Goal: Information Seeking & Learning: Learn about a topic

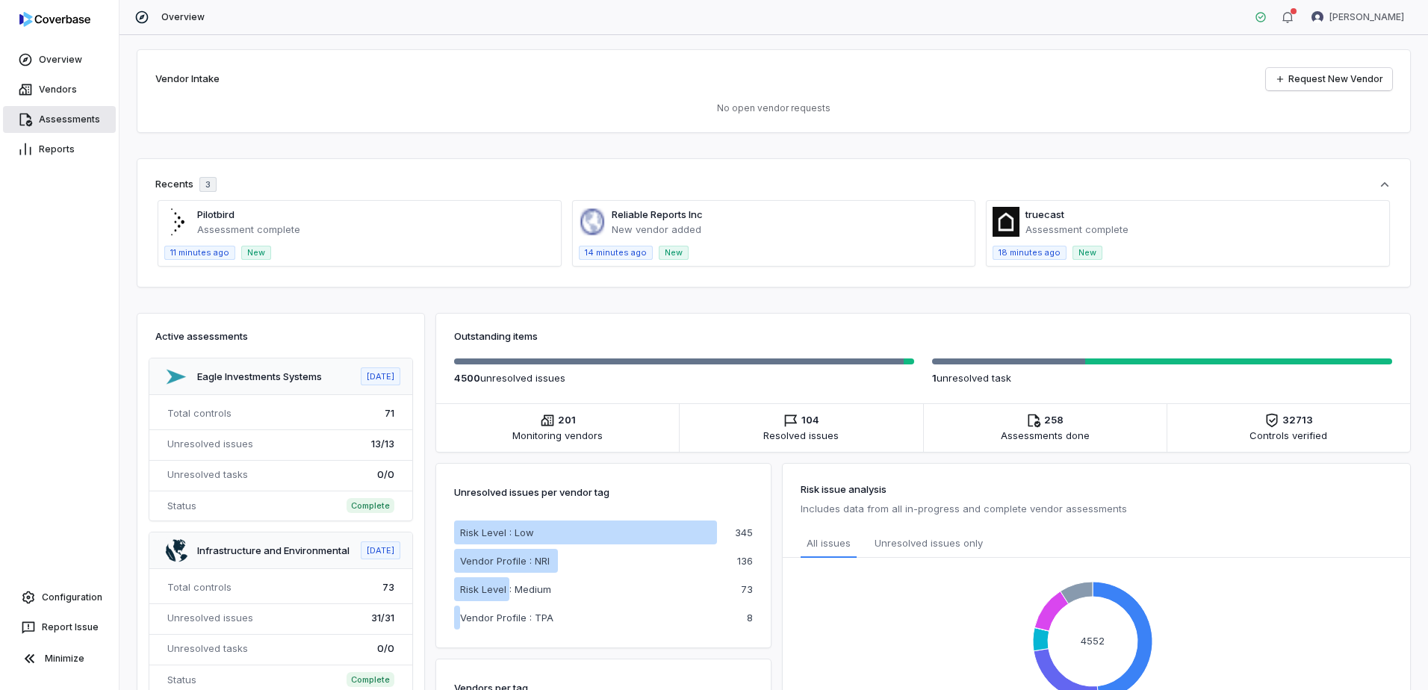
click at [53, 124] on link "Assessments" at bounding box center [59, 119] width 113 height 27
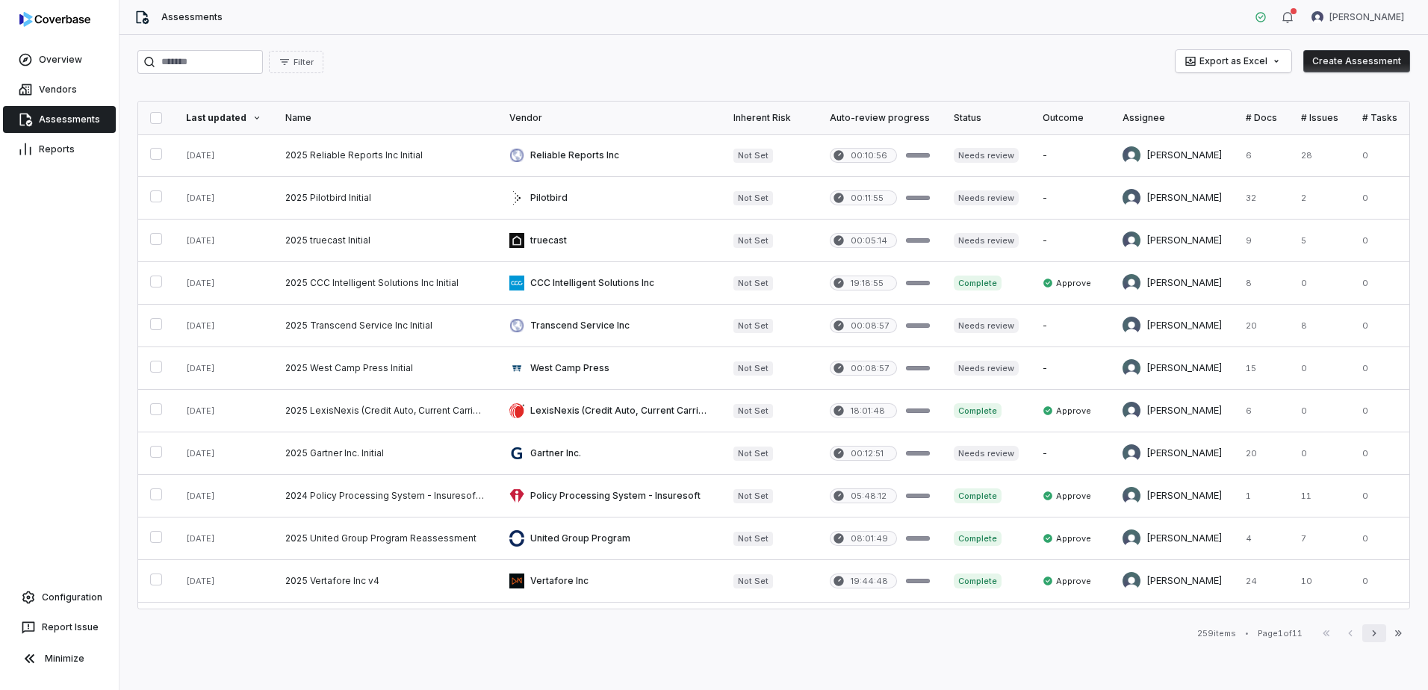
click at [1371, 638] on icon "button" at bounding box center [1374, 633] width 12 height 12
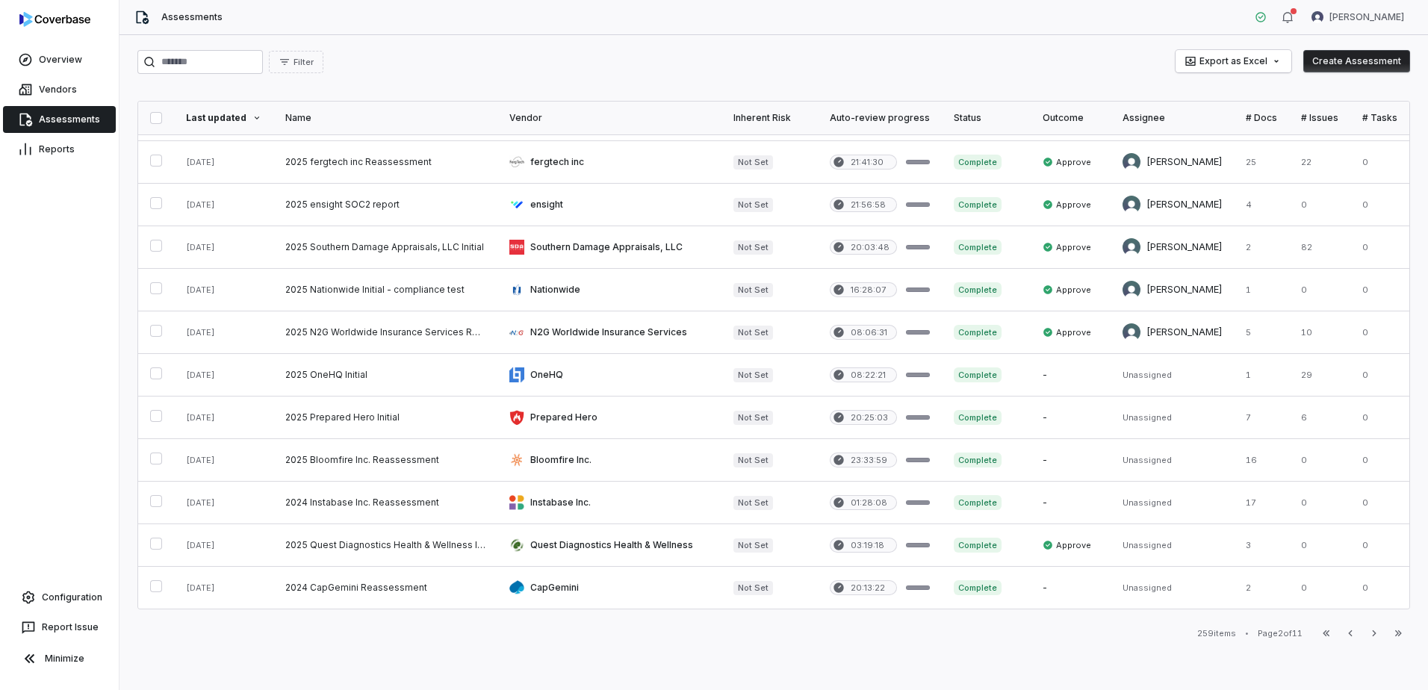
scroll to position [597, 0]
click at [1342, 630] on button "Previous" at bounding box center [1351, 633] width 24 height 18
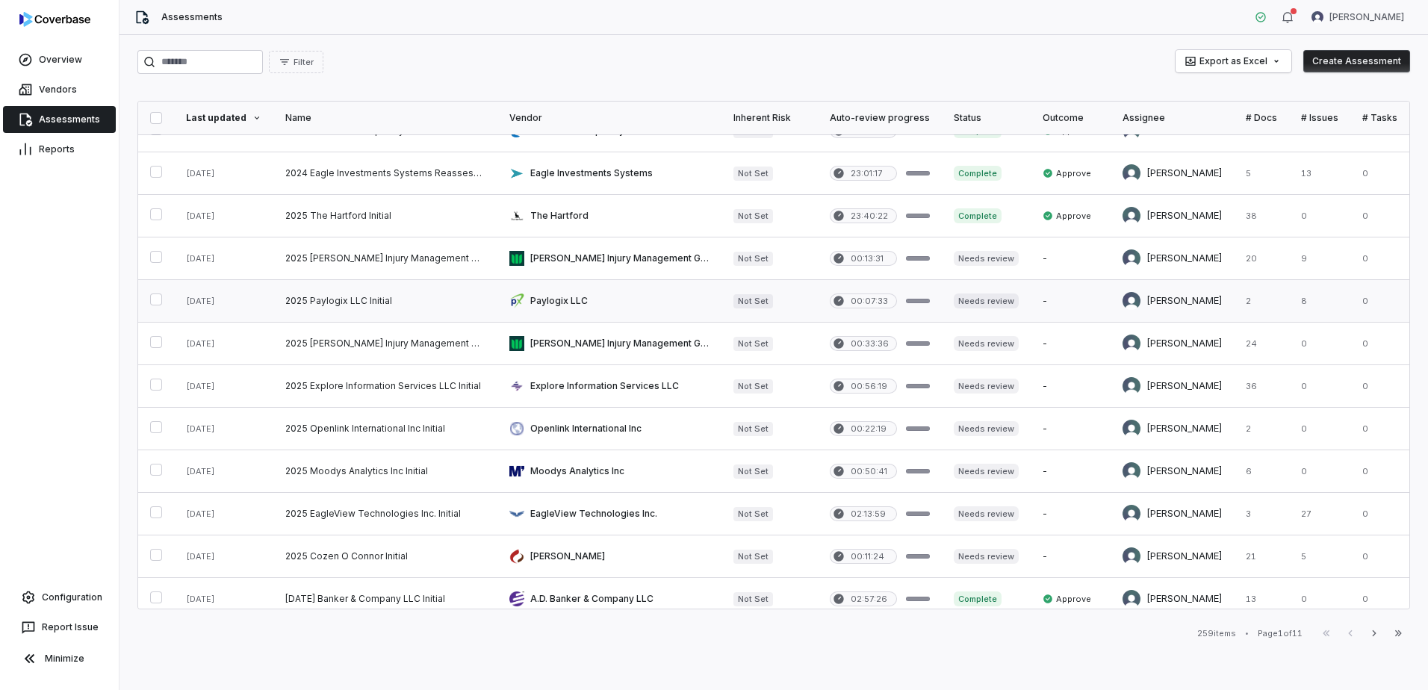
scroll to position [597, 0]
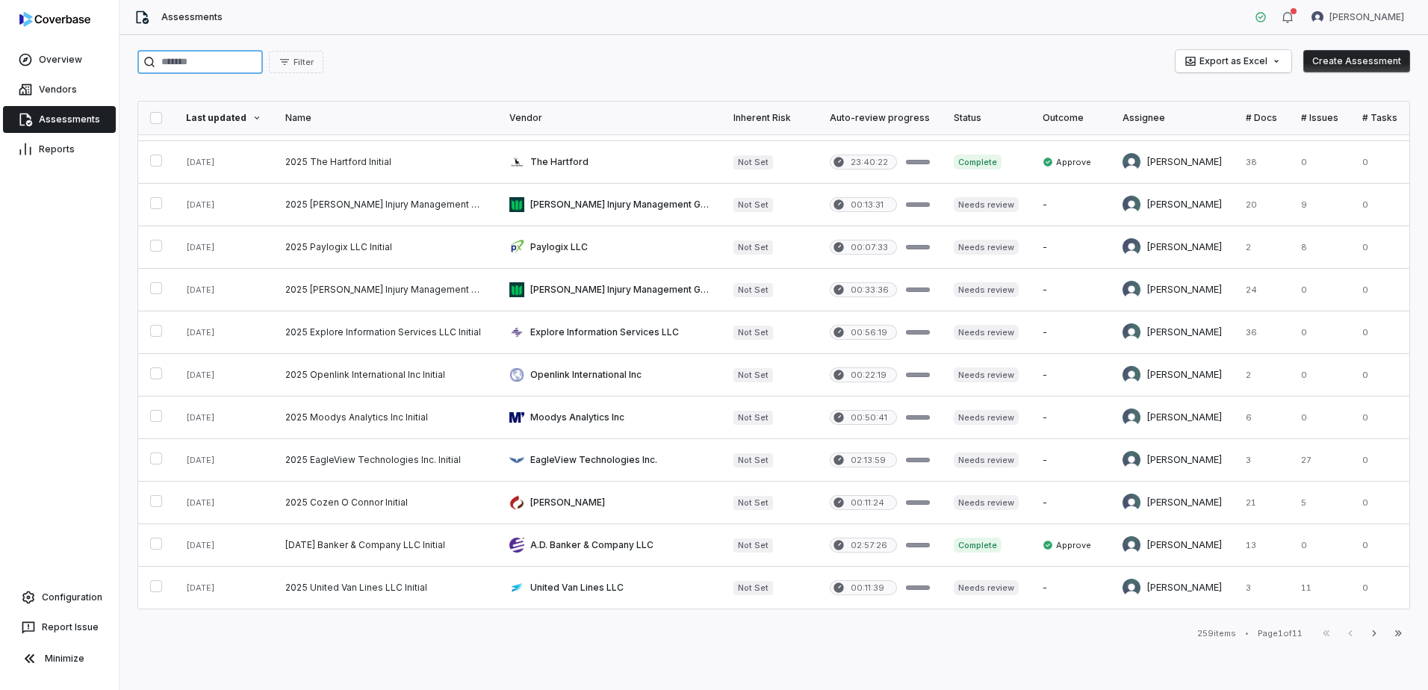
click at [256, 60] on input "search" at bounding box center [199, 62] width 125 height 24
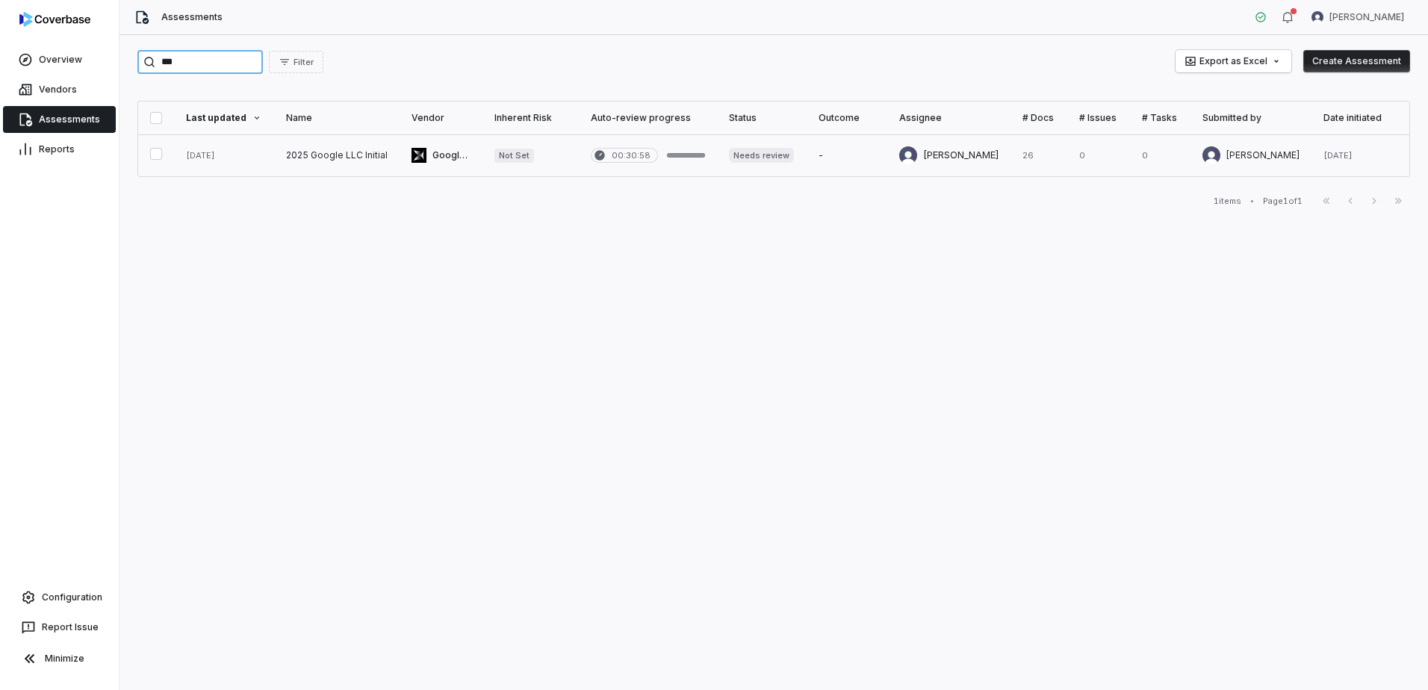
type input "***"
click at [288, 159] on link at bounding box center [336, 155] width 125 height 42
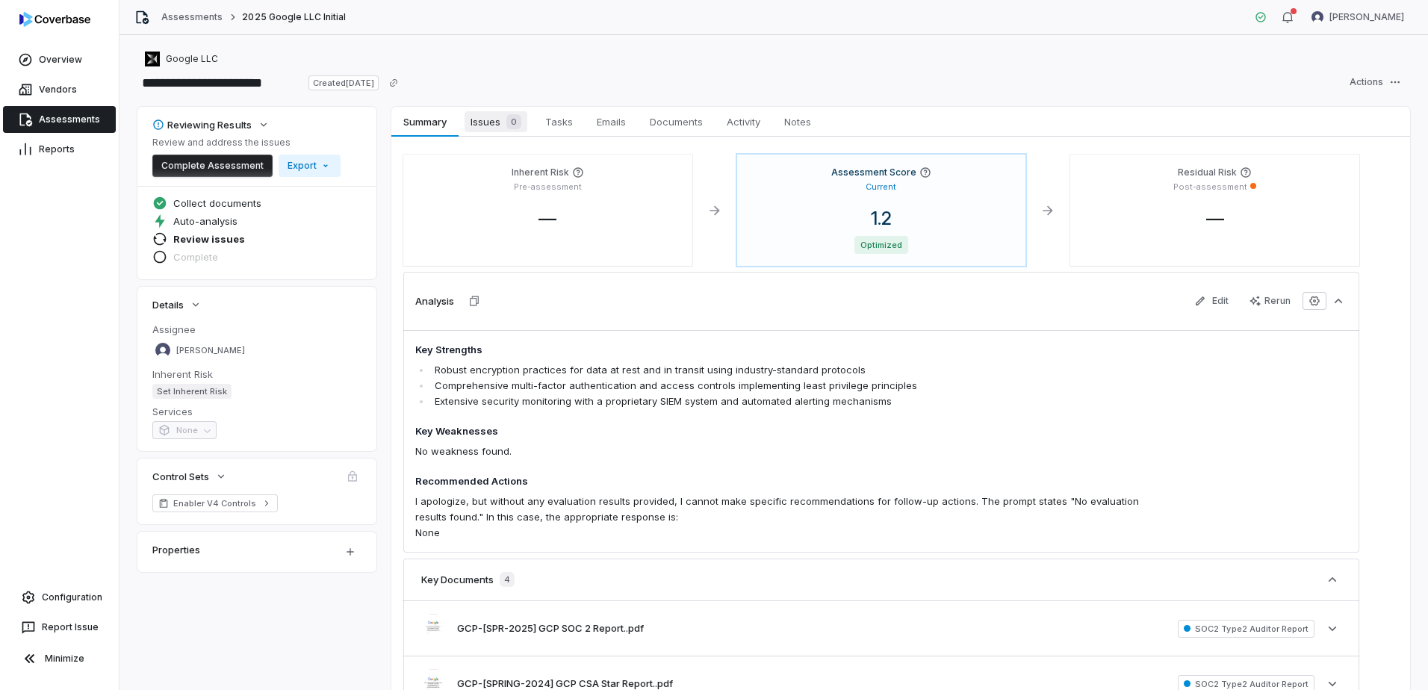
click at [486, 125] on span "Issues 0" at bounding box center [496, 121] width 63 height 21
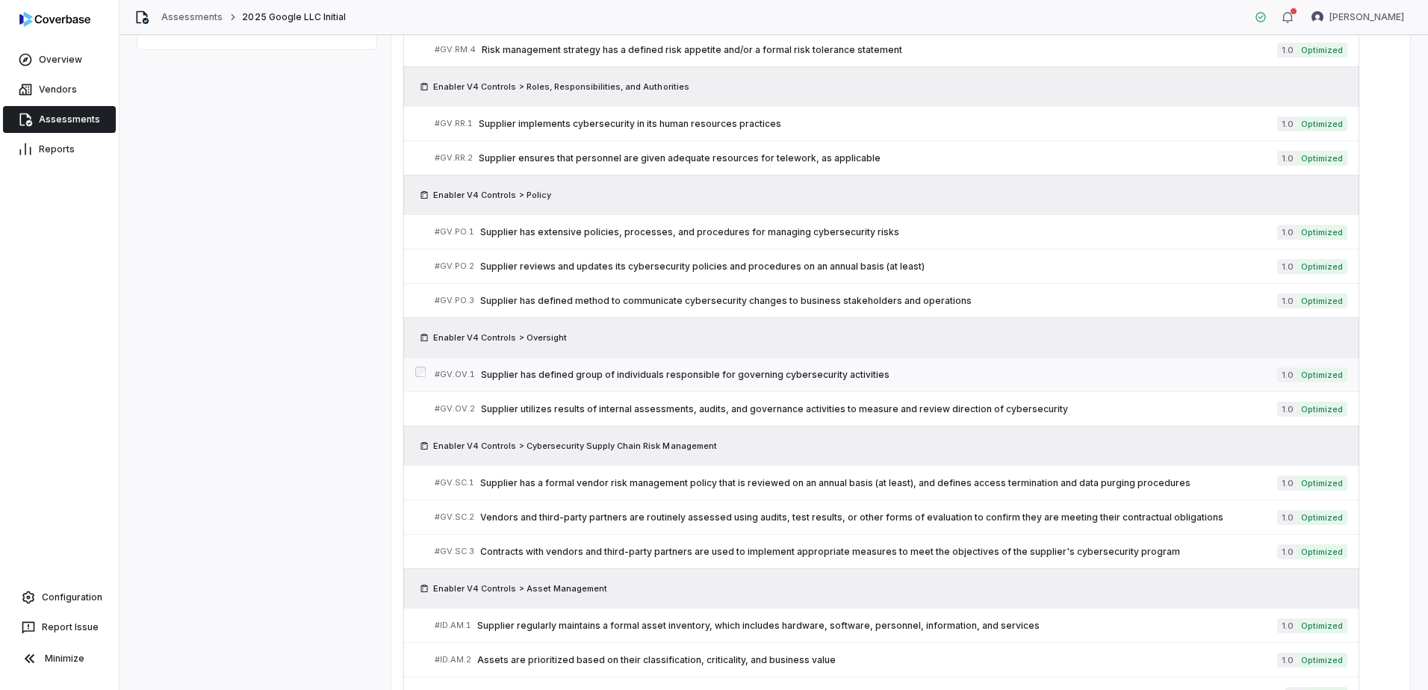
scroll to position [75, 0]
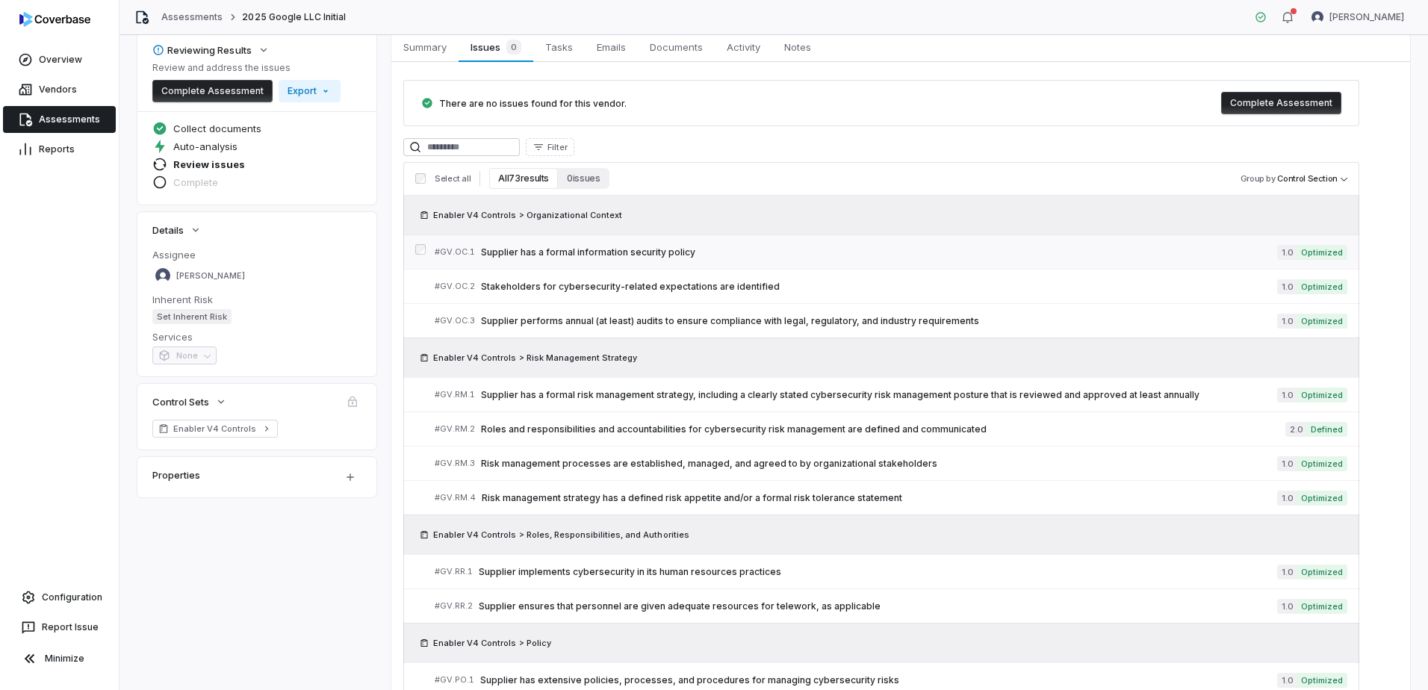
click at [607, 255] on span "Supplier has a formal information security policy" at bounding box center [879, 253] width 796 height 12
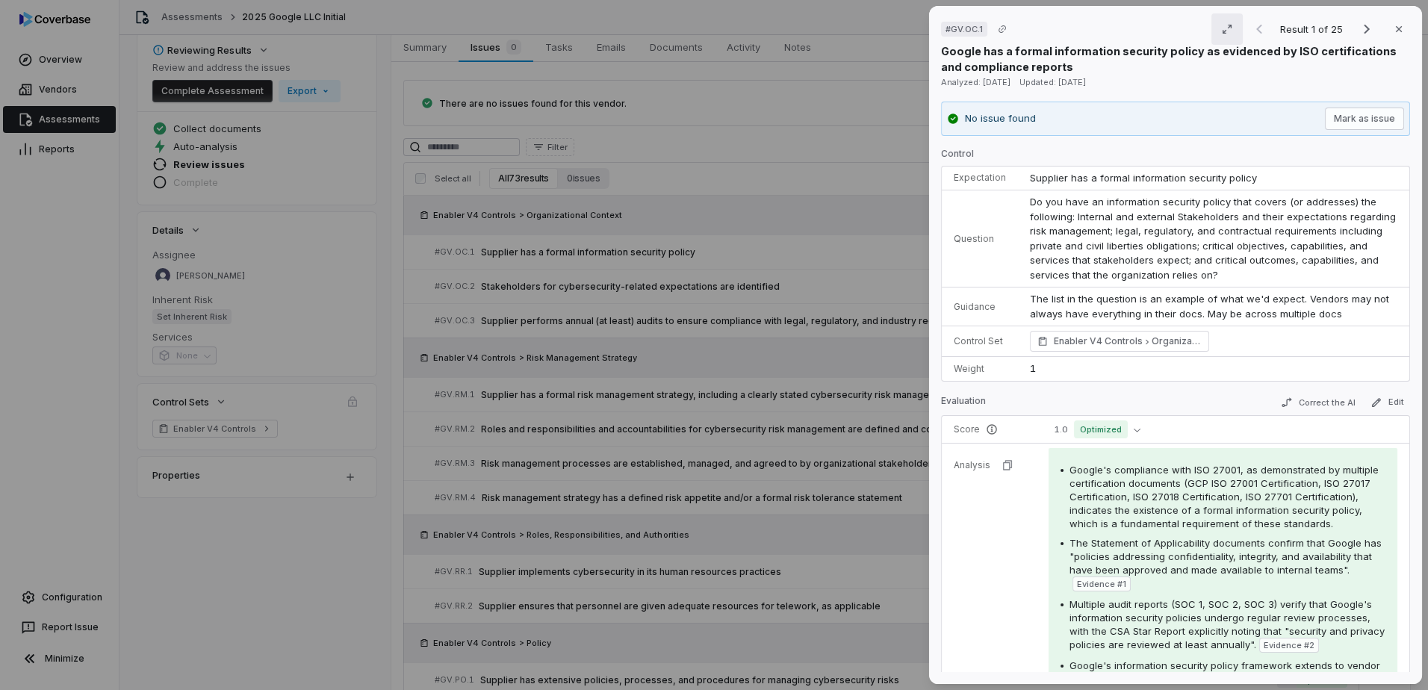
click at [1221, 28] on icon "button" at bounding box center [1227, 29] width 12 height 12
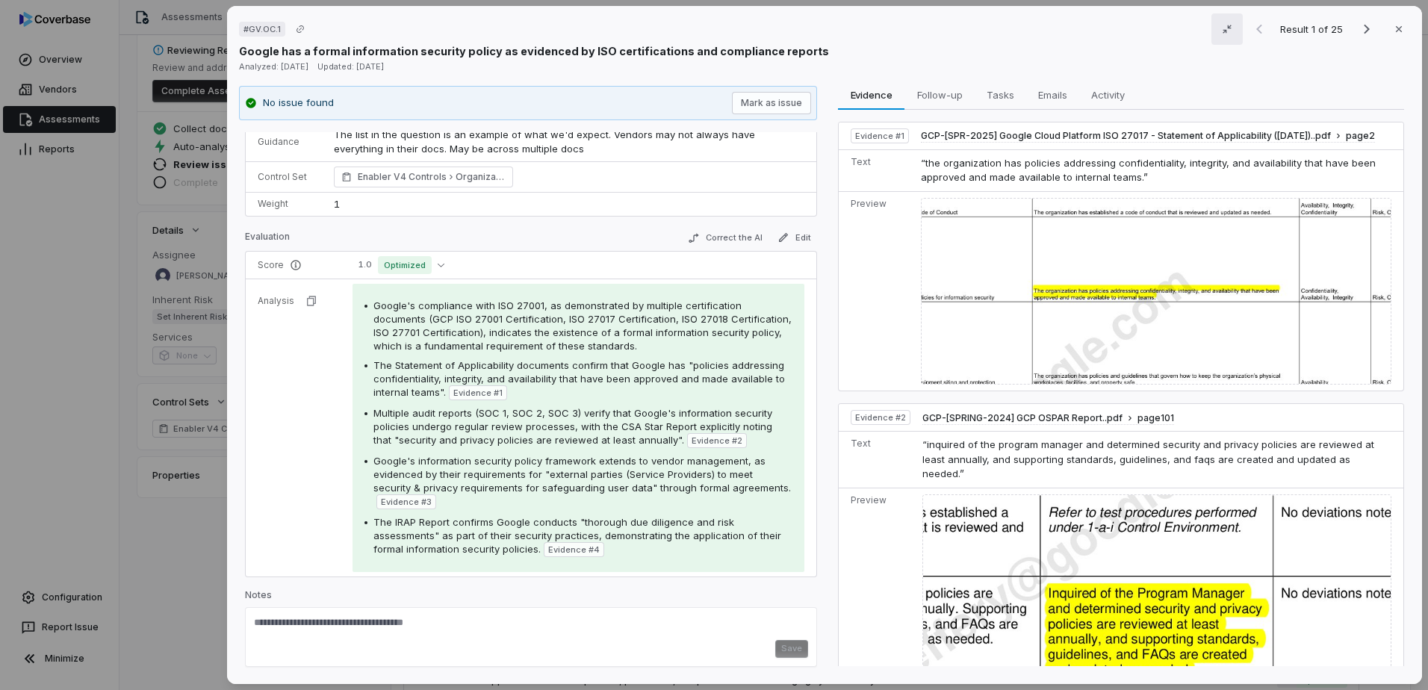
scroll to position [61, 0]
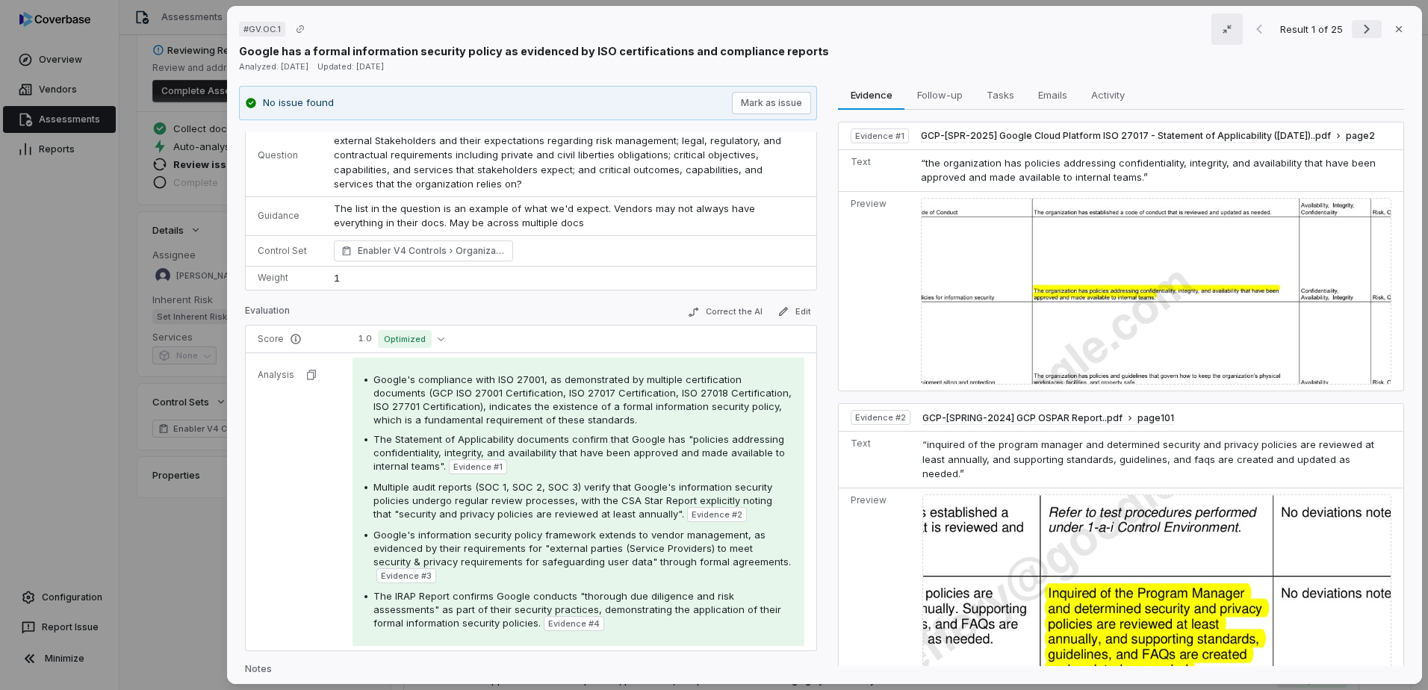
click at [1358, 28] on icon "Next result" at bounding box center [1367, 29] width 18 height 18
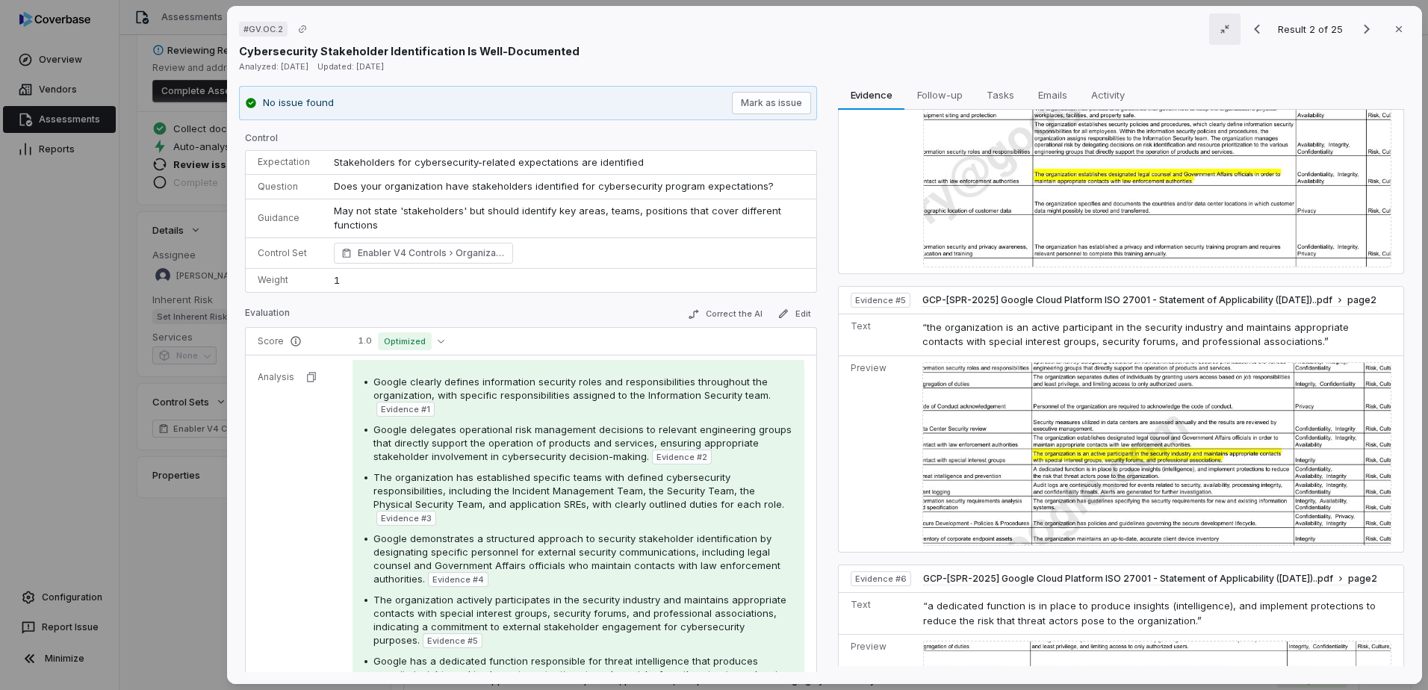
scroll to position [1124, 0]
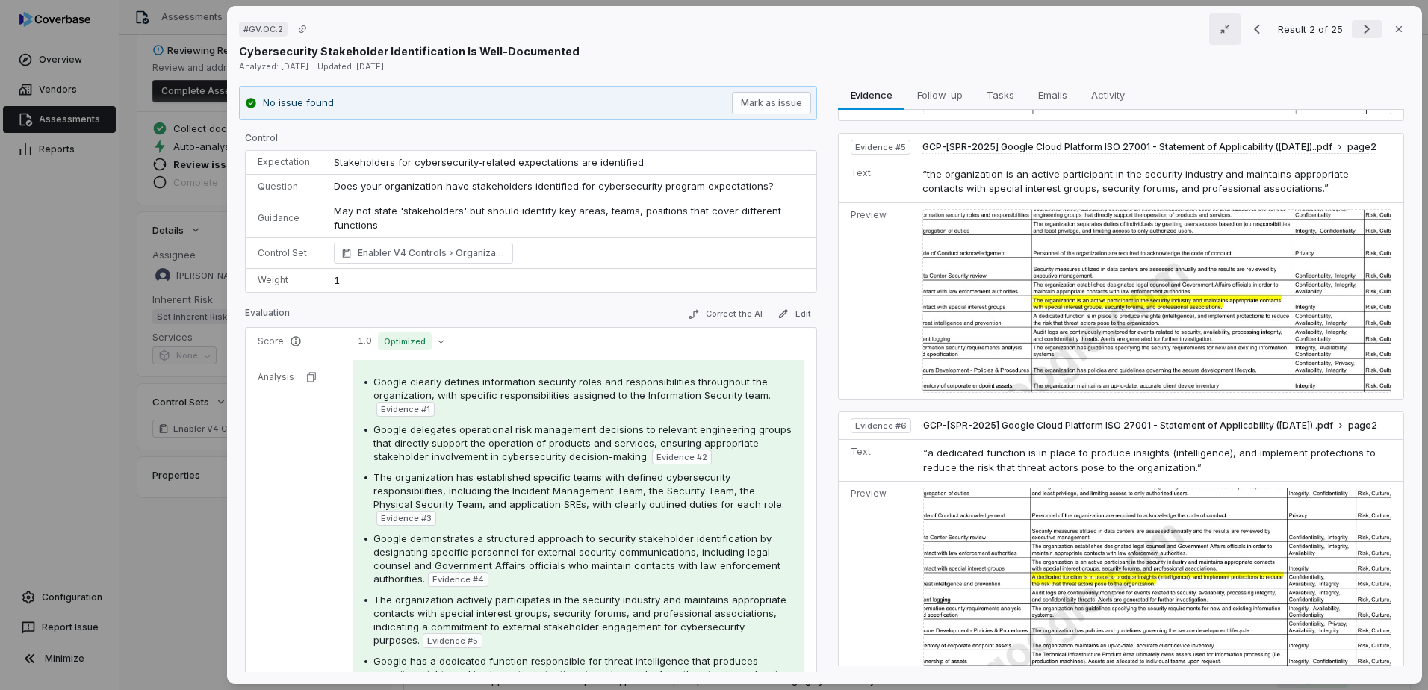
click at [1358, 25] on icon "Next result" at bounding box center [1367, 29] width 18 height 18
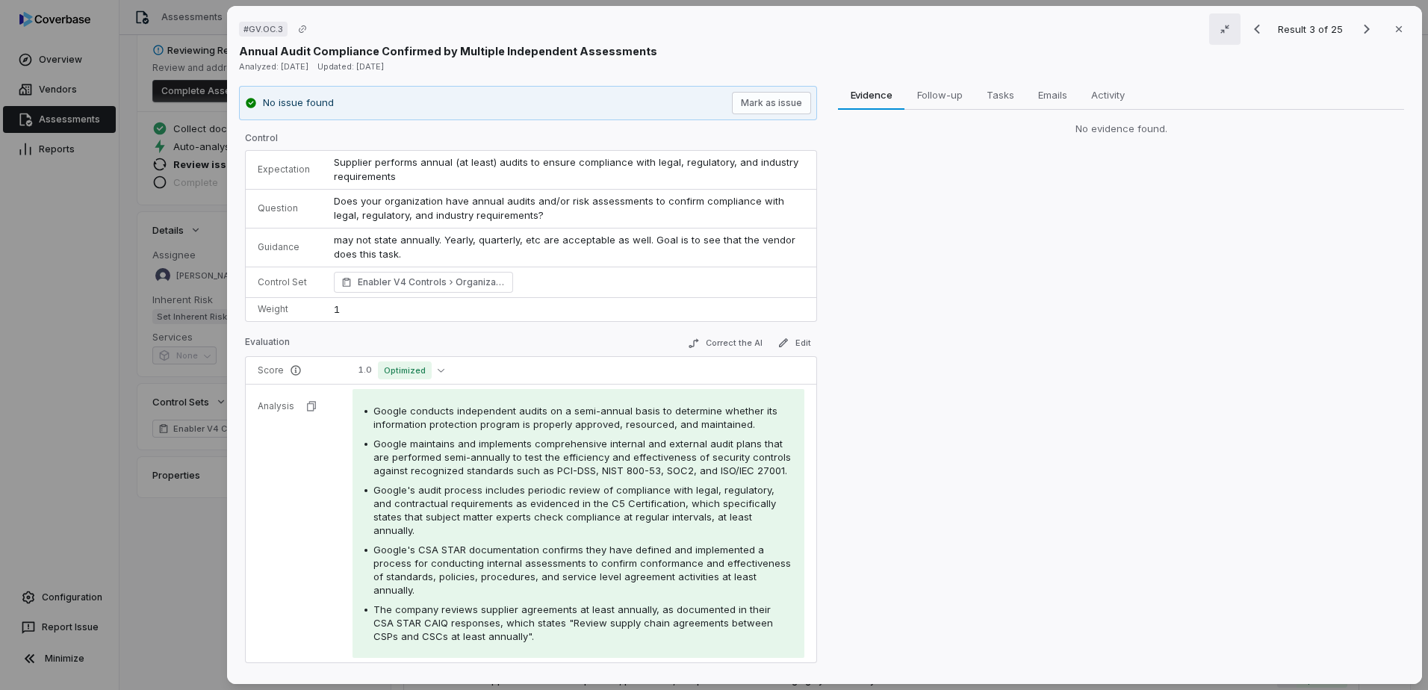
click at [1032, 427] on div "Evidence Evidence Follow-up Follow-up Tasks Tasks Emails Emails Activity Activi…" at bounding box center [1121, 379] width 578 height 587
click at [1234, 33] on button "button" at bounding box center [1224, 28] width 31 height 31
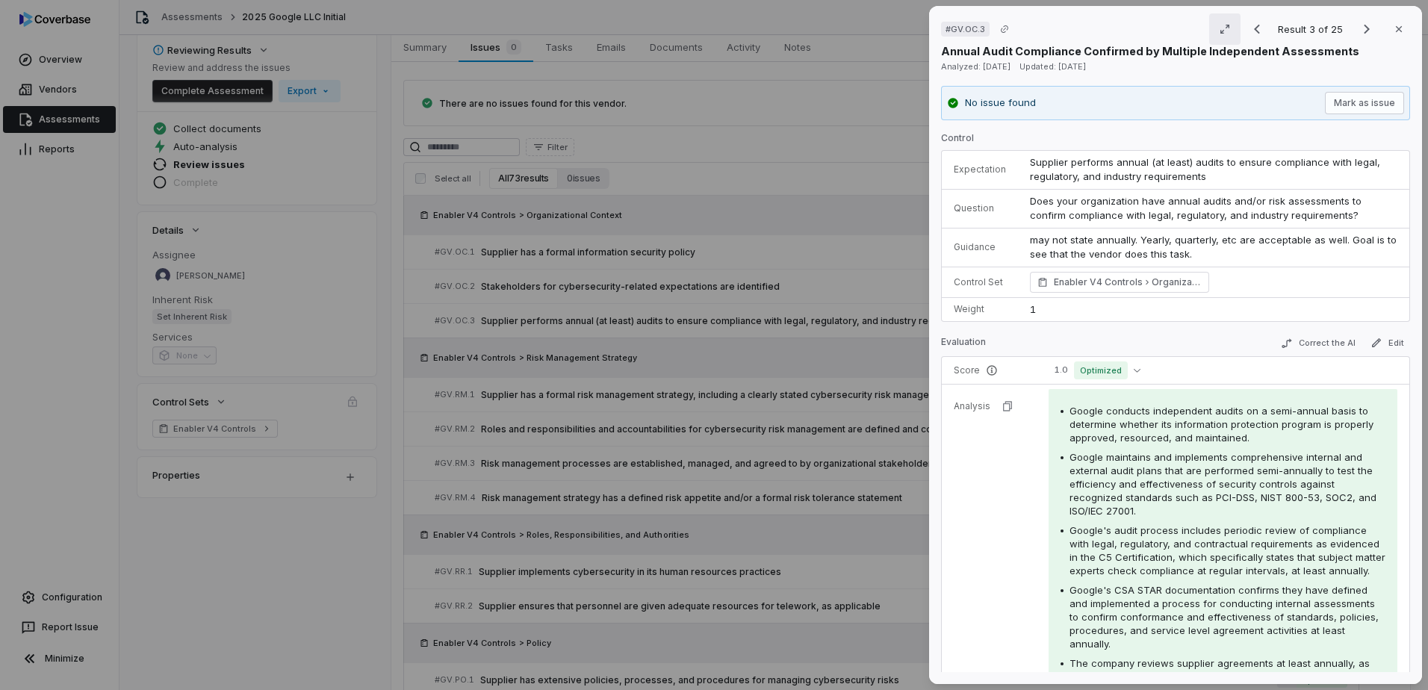
click at [1225, 36] on button "button" at bounding box center [1224, 28] width 31 height 31
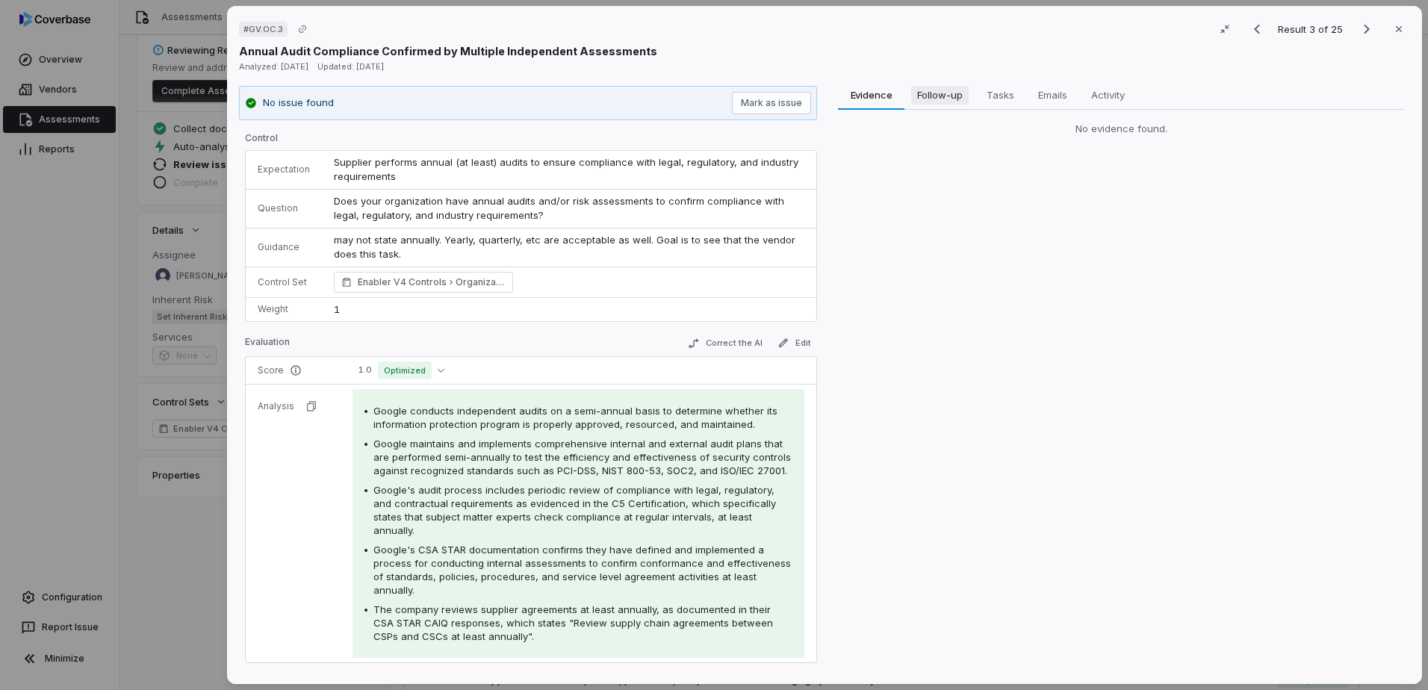
click at [946, 101] on span "Follow-up" at bounding box center [940, 94] width 58 height 19
click at [879, 101] on span "Evidence" at bounding box center [872, 94] width 54 height 19
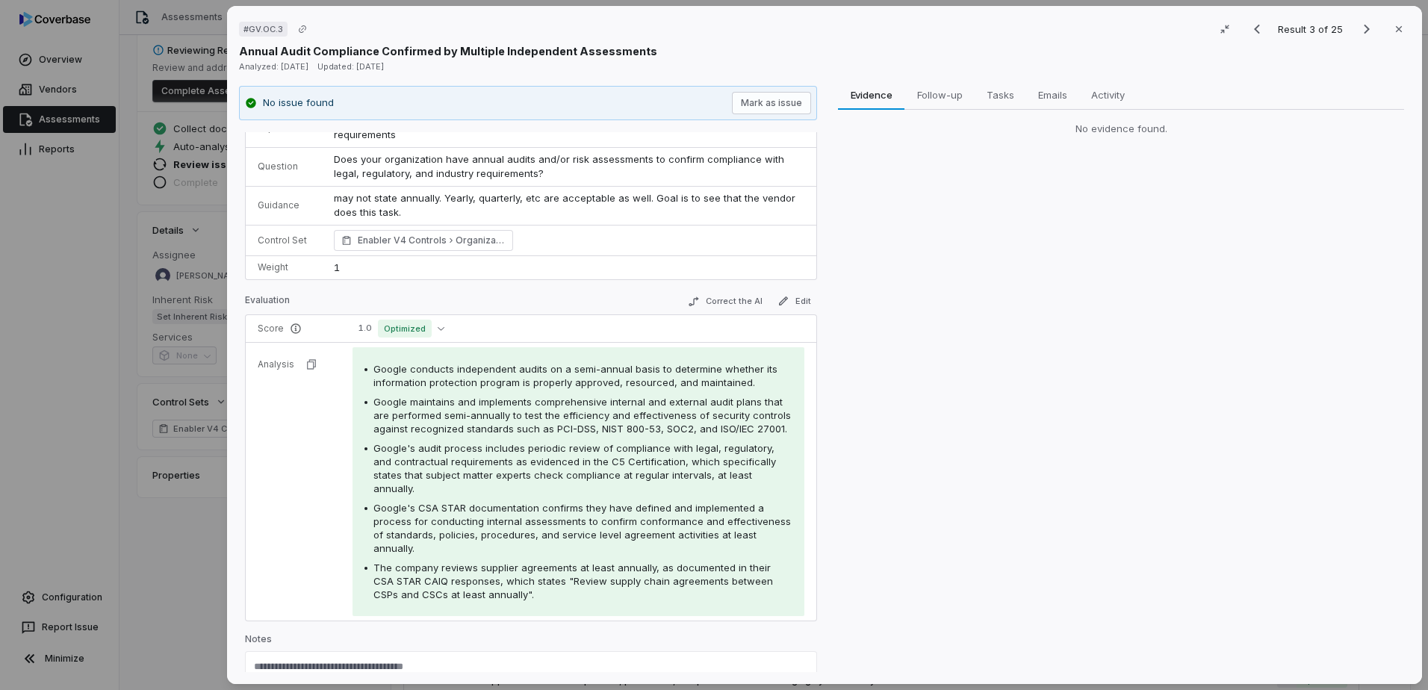
scroll to position [72, 0]
